Goal: Check status: Check status

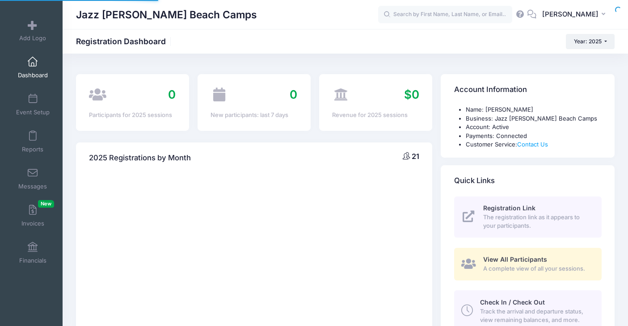
select select
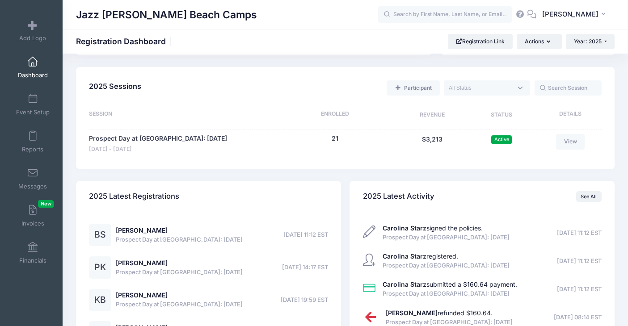
scroll to position [398, 0]
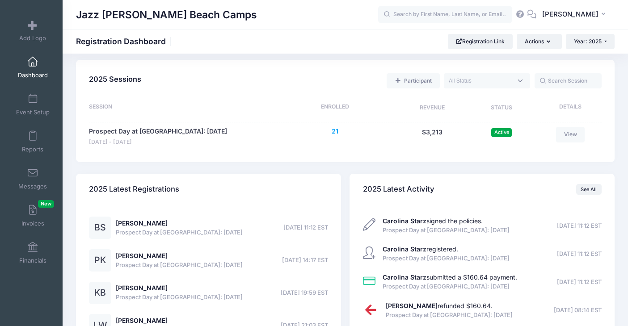
click at [337, 133] on button "21" at bounding box center [335, 131] width 7 height 9
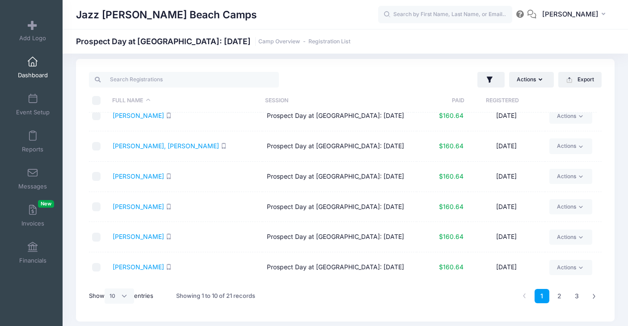
scroll to position [14, 0]
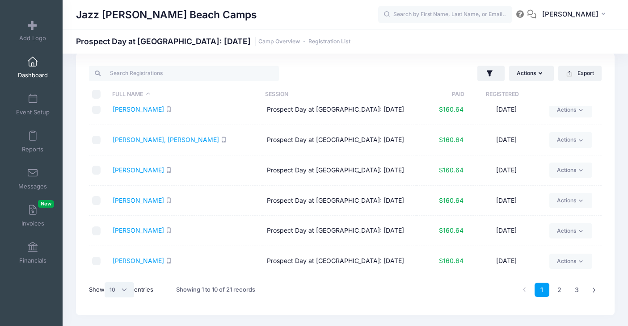
click at [127, 286] on select "All 10 25 50" at bounding box center [119, 289] width 29 height 15
select select "25"
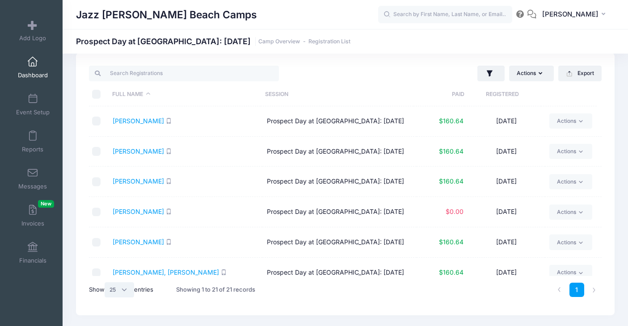
scroll to position [0, 0]
